Goal: Task Accomplishment & Management: Manage account settings

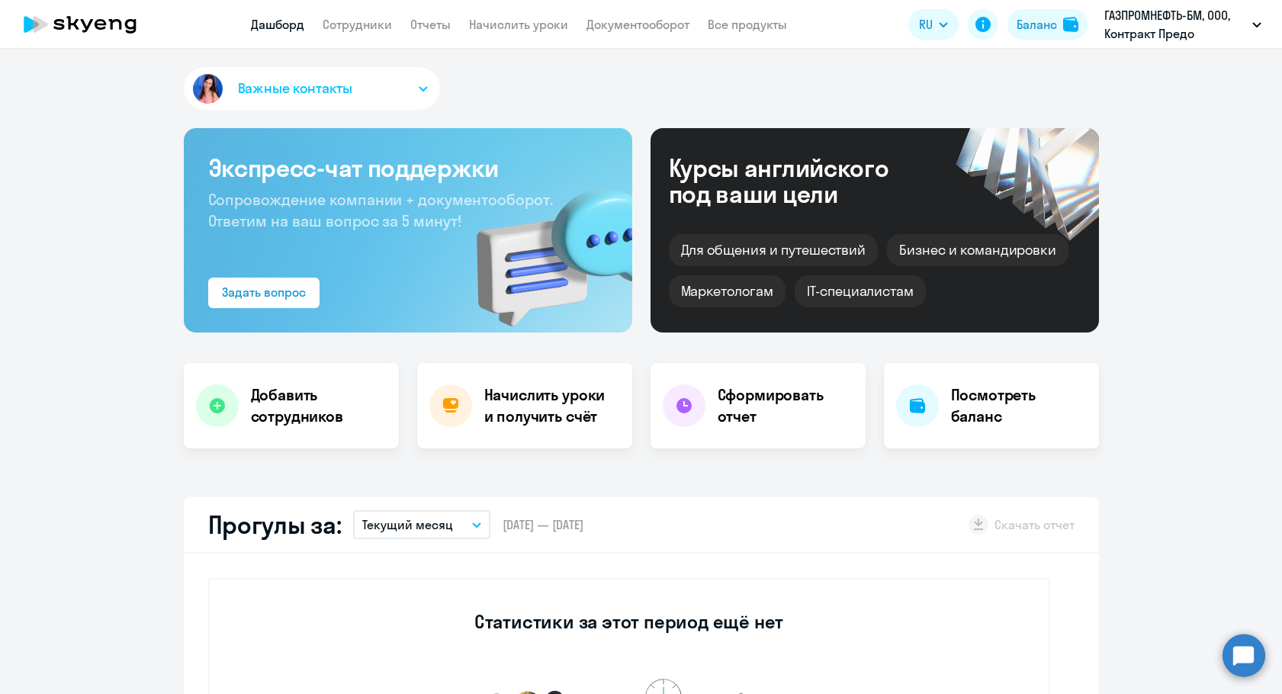
select select "30"
click at [386, 28] on link "Сотрудники" at bounding box center [357, 24] width 69 height 15
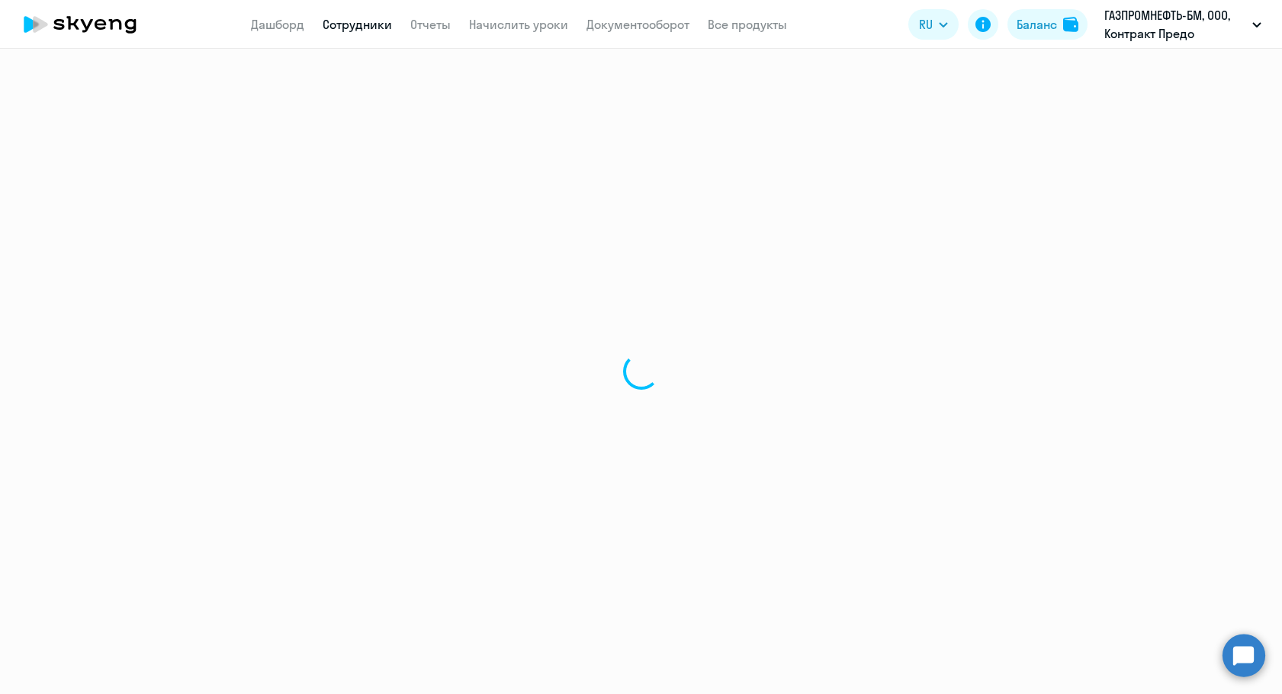
select select "30"
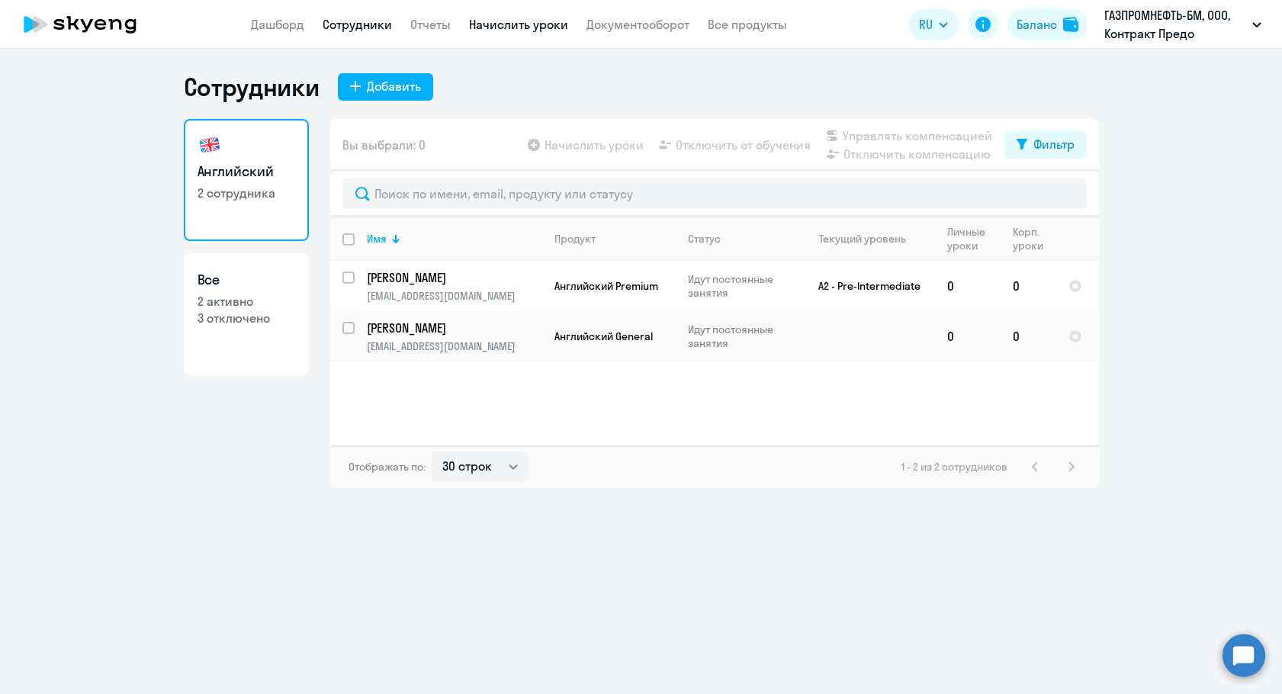
click at [499, 28] on link "Начислить уроки" at bounding box center [518, 24] width 99 height 15
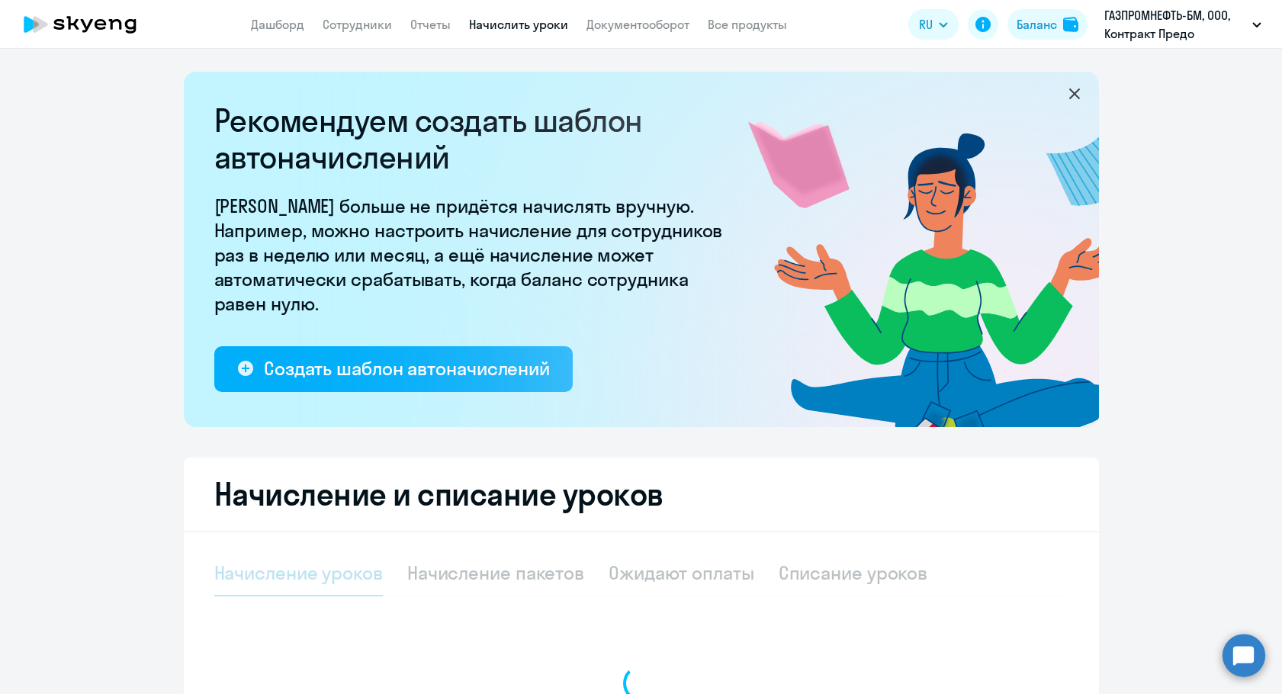
select select "10"
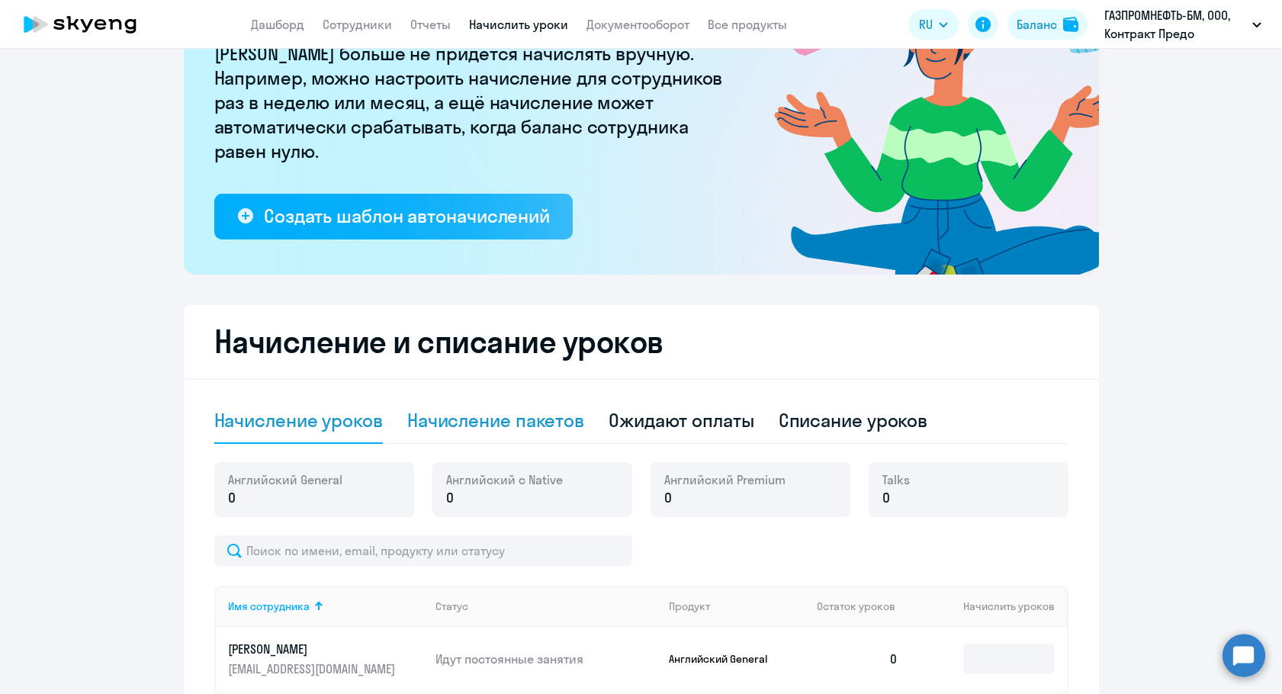
click at [505, 412] on div "Начисление пакетов" at bounding box center [495, 420] width 177 height 24
select select "10"
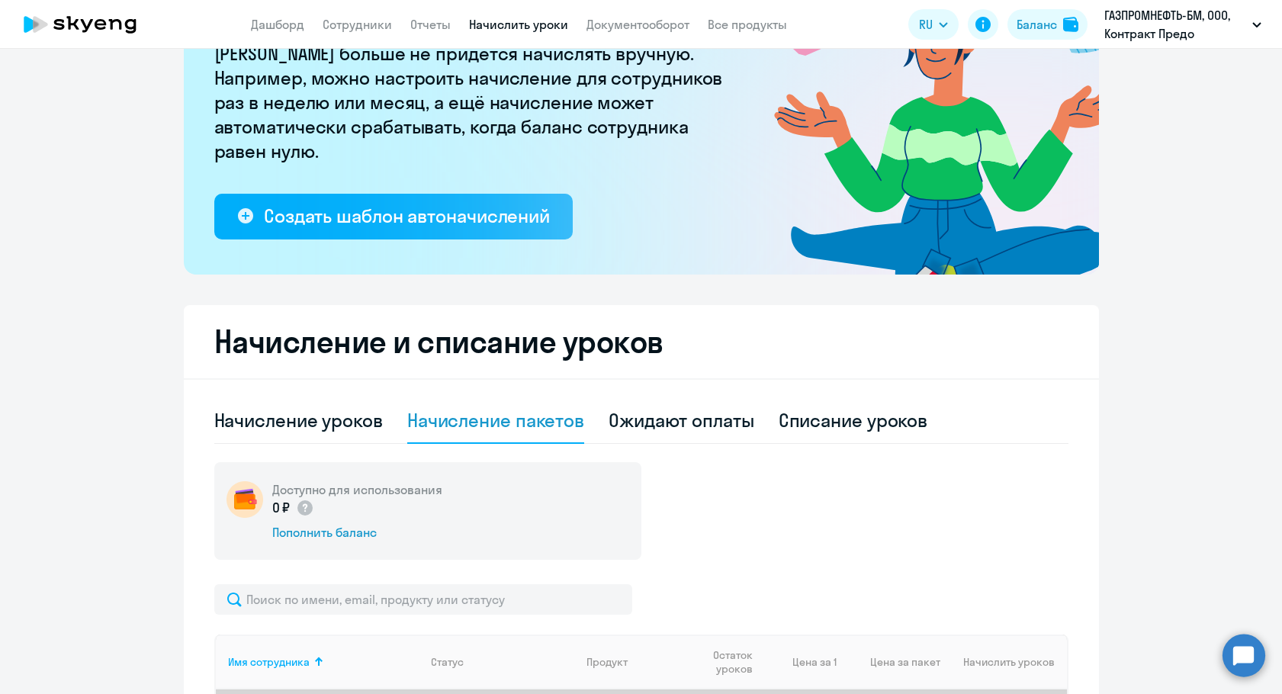
scroll to position [450, 0]
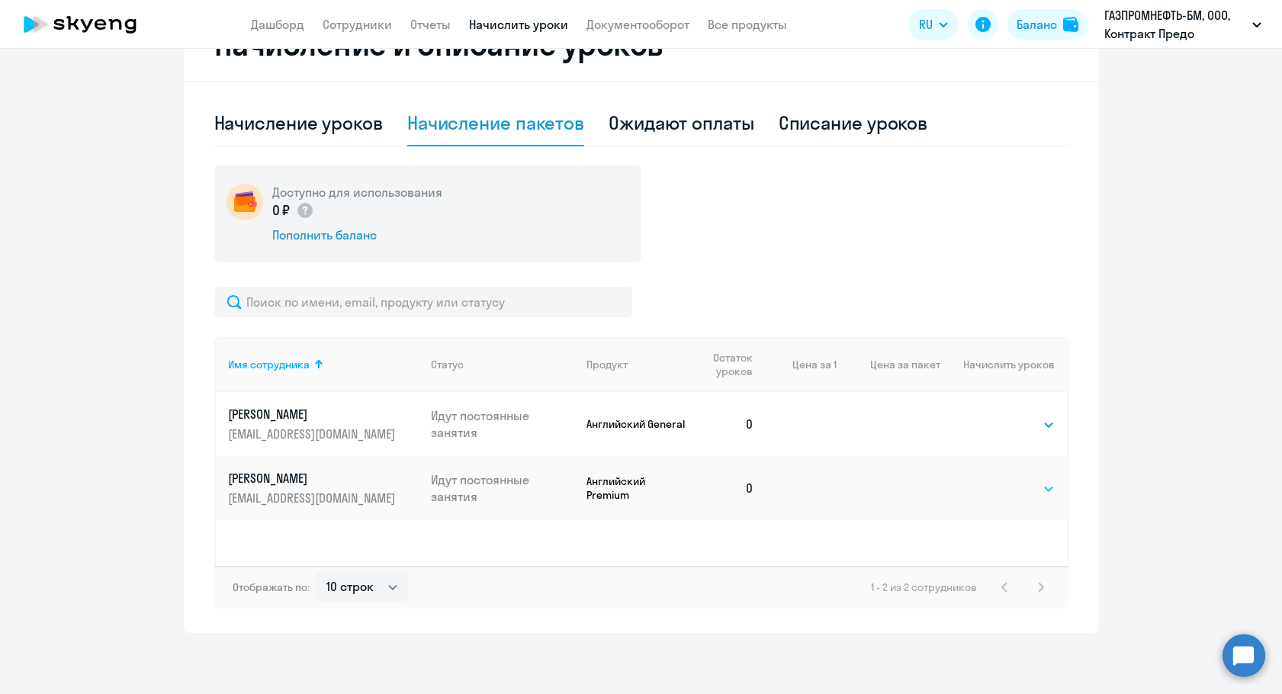
click at [1046, 496] on select "Выбрать 4 8 16 32 64 96 128" at bounding box center [1023, 489] width 63 height 18
select select "16"
click at [992, 480] on select "Выбрать 4 8 16 32 64 96 128" at bounding box center [1023, 489] width 63 height 18
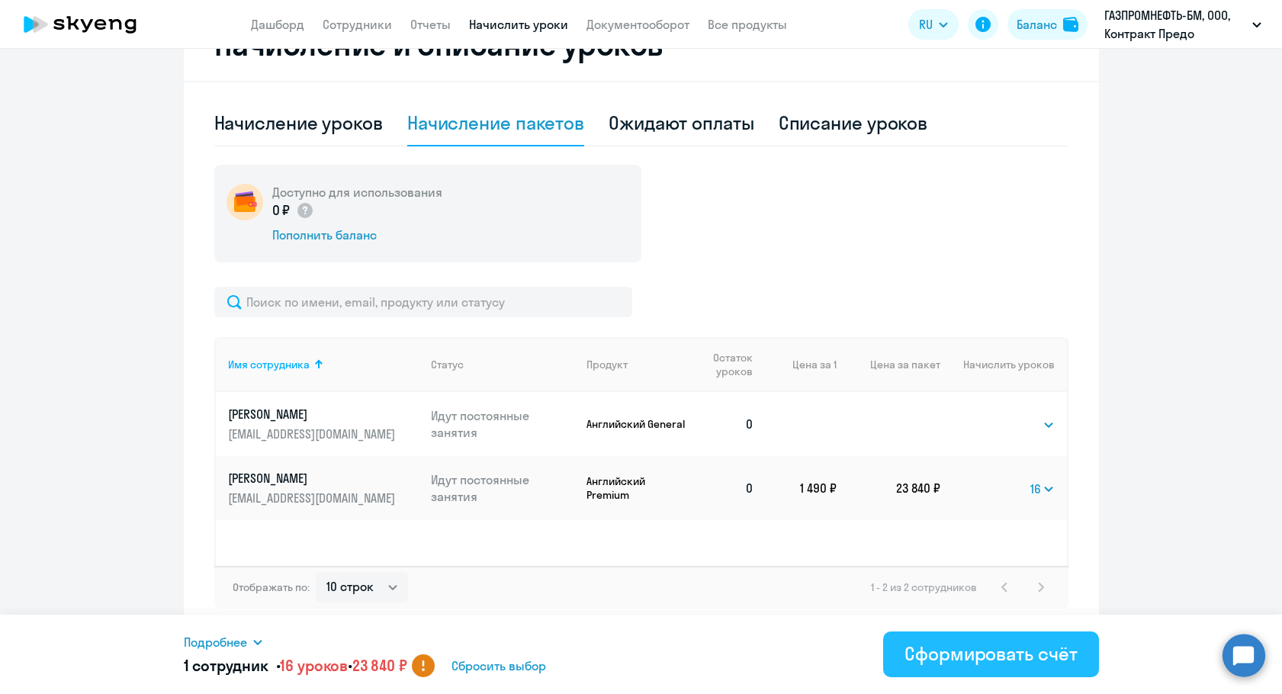
click at [1006, 664] on div "Сформировать счёт" at bounding box center [990, 653] width 172 height 24
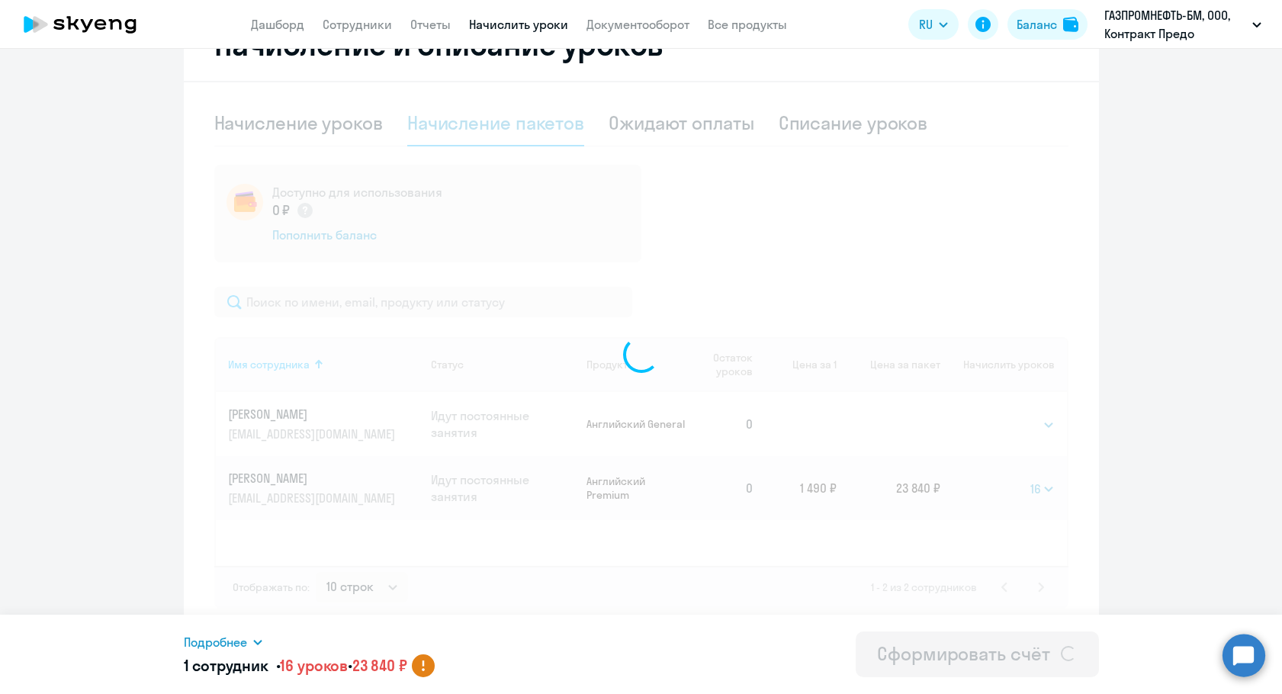
select select
